Goal: Task Accomplishment & Management: Manage account settings

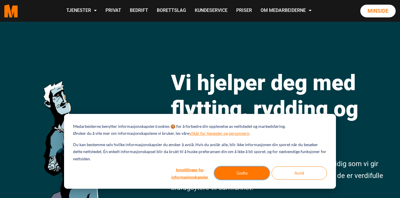
click at [242, 172] on button "Godta" at bounding box center [241, 172] width 55 height 13
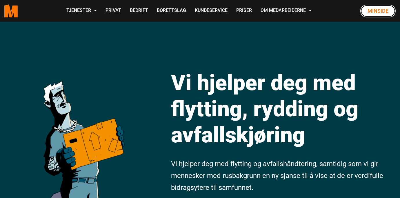
click at [377, 12] on link "Minside" at bounding box center [377, 11] width 35 height 13
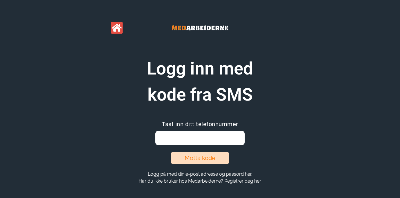
click at [190, 141] on input "email" at bounding box center [199, 138] width 89 height 14
type input "95404993"
click at [186, 163] on button "Motta kode" at bounding box center [200, 158] width 58 height 12
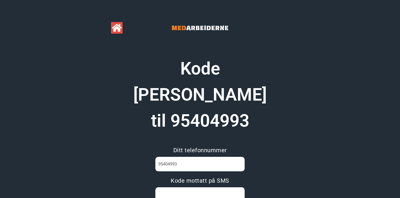
click at [167, 187] on input at bounding box center [199, 194] width 89 height 14
type input "ZB9QV9MU"
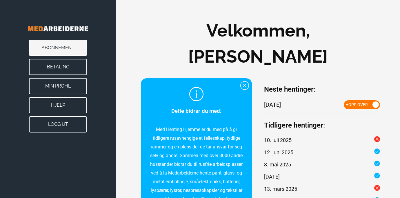
click at [59, 126] on button "Logg ut" at bounding box center [58, 124] width 58 height 16
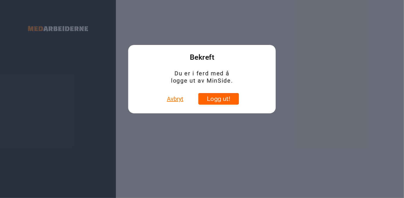
click at [210, 97] on button "Logg ut!" at bounding box center [218, 99] width 41 height 12
